Goal: Task Accomplishment & Management: Manage account settings

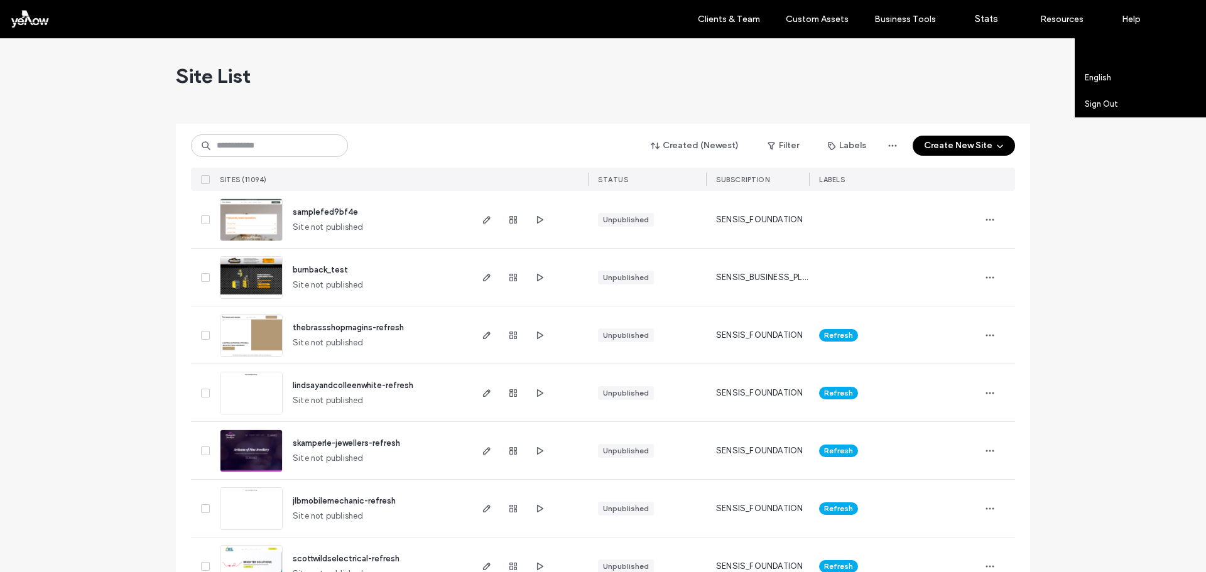
click at [1129, 50] on label "Account settings" at bounding box center [1117, 50] width 65 height 9
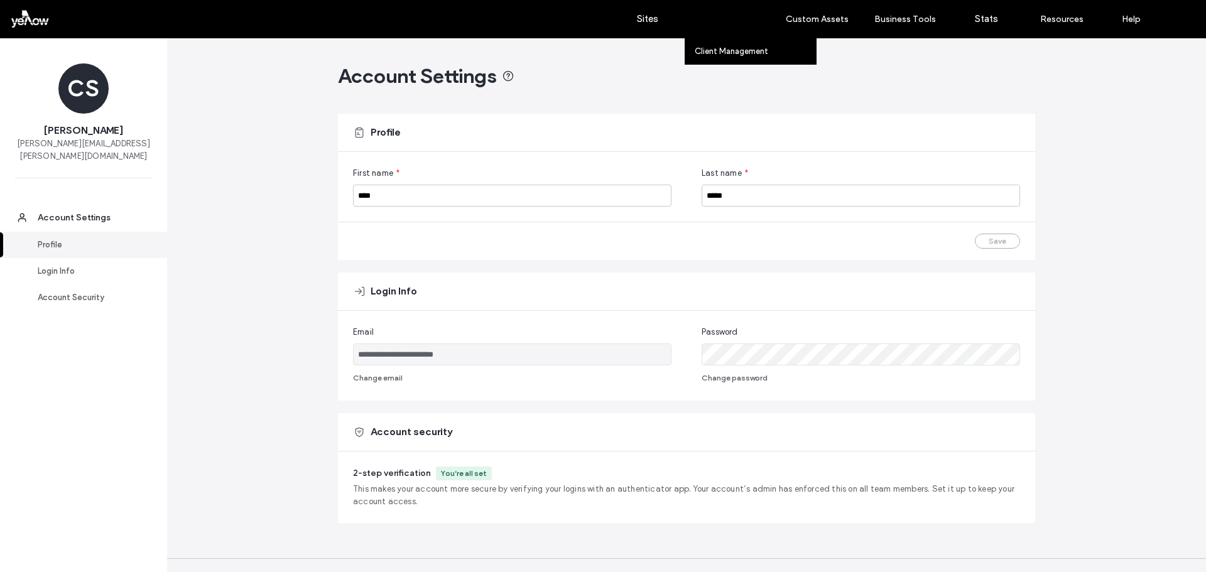
click at [719, 23] on label "Clients & Team" at bounding box center [729, 19] width 62 height 11
click at [722, 14] on label "Clients & Team" at bounding box center [729, 19] width 62 height 11
click at [716, 53] on label "Client Management" at bounding box center [731, 50] width 73 height 9
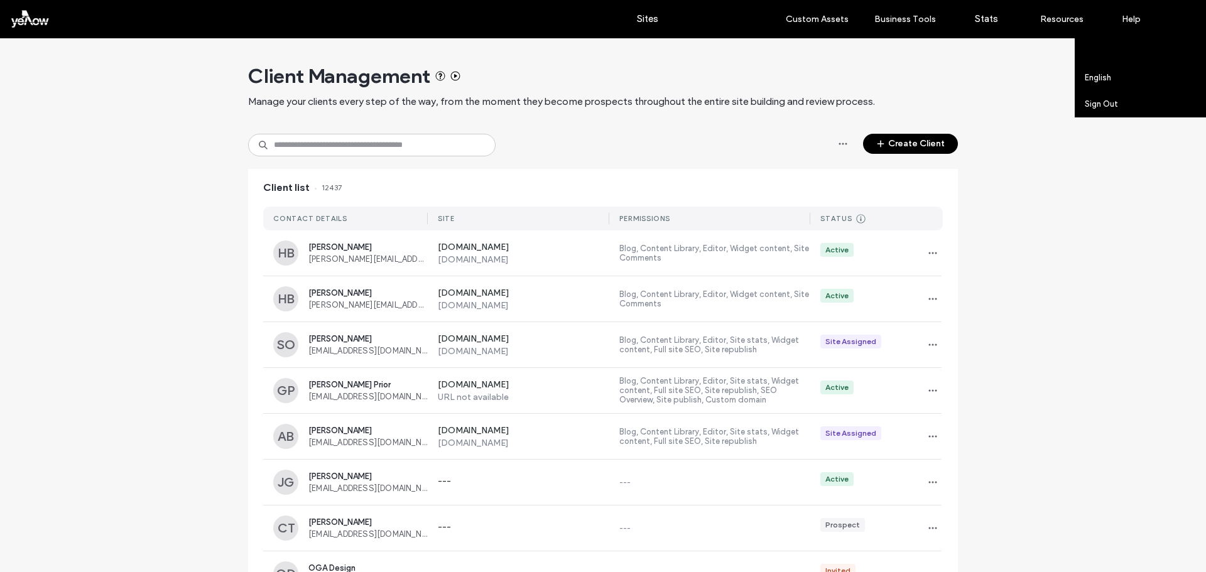
click at [1143, 52] on label "Account settings" at bounding box center [1117, 50] width 65 height 9
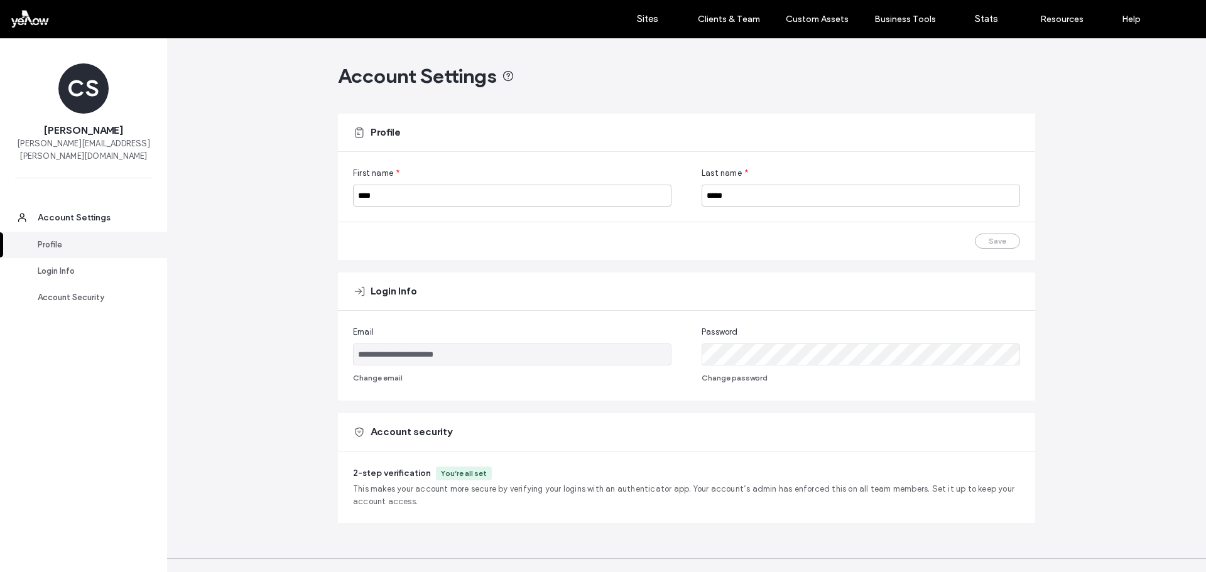
click at [57, 239] on div "Profile" at bounding box center [89, 245] width 103 height 13
click at [57, 265] on div "Login Info" at bounding box center [89, 271] width 103 height 13
click at [648, 23] on label "Sites" at bounding box center [647, 18] width 21 height 11
